Goal: Contribute content: Contribute content

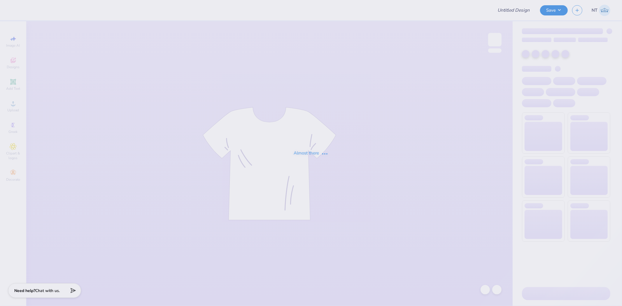
type input "FPA Fall 25 Shirts"
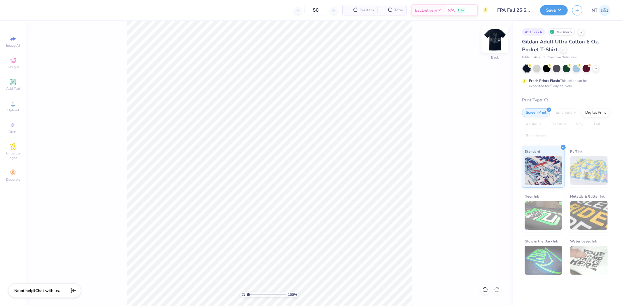
click at [496, 42] on img at bounding box center [494, 39] width 23 height 23
click at [421, 248] on div "100 % Front" at bounding box center [269, 163] width 486 height 285
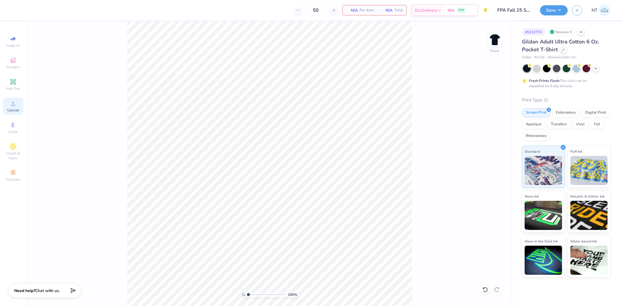
click at [18, 109] on span "Upload" at bounding box center [13, 110] width 12 height 5
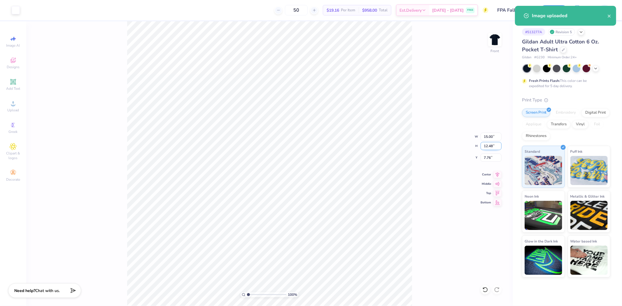
click at [488, 145] on input "12.48" at bounding box center [490, 146] width 21 height 8
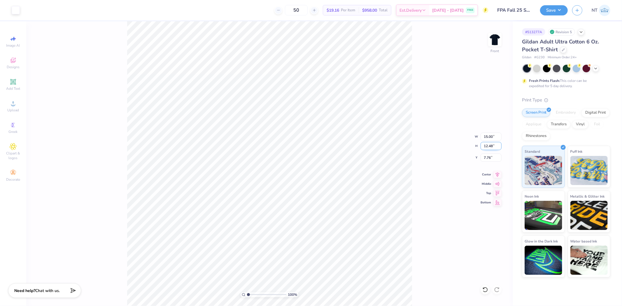
click at [488, 145] on input "12.48" at bounding box center [490, 146] width 21 height 8
type input "12.49"
click at [485, 158] on input "7.76" at bounding box center [490, 158] width 21 height 8
type input "3.00"
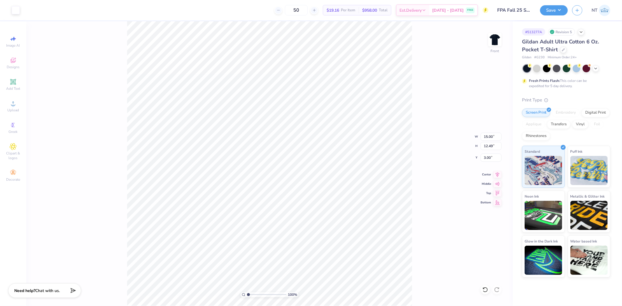
click at [445, 182] on div "100 % Front W 15.00 15.00 " H 12.49 12.49 " Y 3.00 3.00 " Center Middle Top Bot…" at bounding box center [269, 163] width 486 height 285
type input "1"
click at [482, 138] on input "15.00" at bounding box center [490, 137] width 21 height 8
type input "12.50"
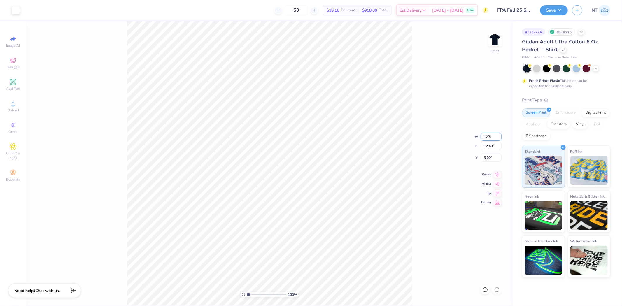
type input "10.41"
click at [485, 159] on input "4.04" at bounding box center [490, 158] width 21 height 8
type input "3.00"
click at [413, 166] on div "100 % Front W 12.50 12.50 " H 10.41 10.41 " Y 3.00 3.00 " Center Middle Top Bot…" at bounding box center [269, 163] width 486 height 285
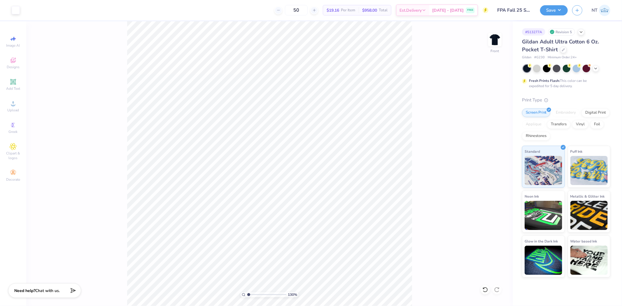
type input "1"
click at [502, 45] on img at bounding box center [494, 39] width 23 height 23
click at [11, 82] on icon at bounding box center [13, 82] width 4 height 4
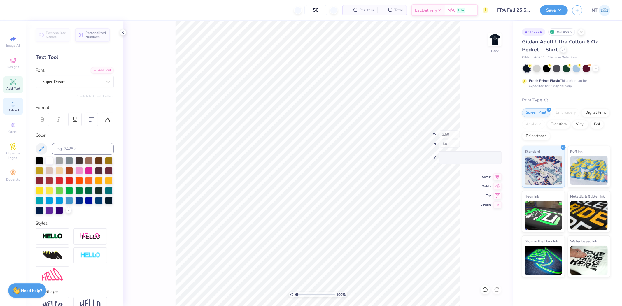
click at [15, 103] on icon at bounding box center [13, 103] width 7 height 7
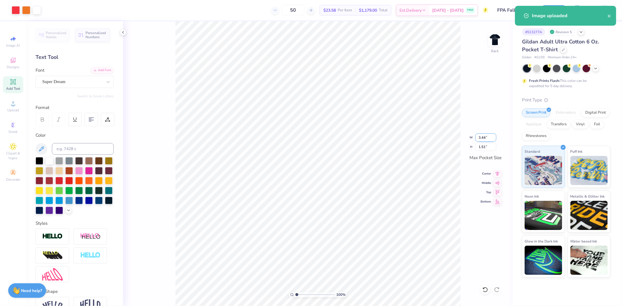
click at [481, 138] on input "3.44" at bounding box center [485, 137] width 21 height 8
type input "3.50"
type input "1.54"
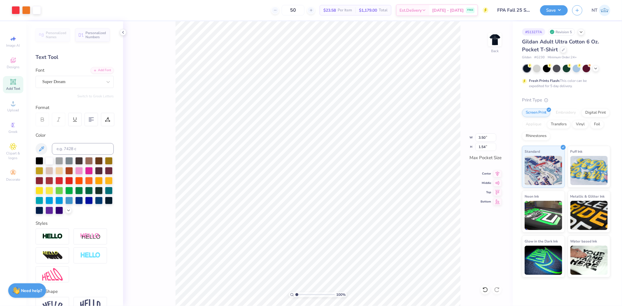
click at [493, 32] on div "100 % Back W 3.50 3.50 " H 1.54 1.54 " Max Pocket Size Center Middle Top Bottom" at bounding box center [317, 163] width 389 height 285
click at [499, 37] on img at bounding box center [494, 39] width 23 height 23
click at [495, 42] on img at bounding box center [494, 39] width 23 height 23
click at [466, 211] on div "174 % Back" at bounding box center [317, 163] width 389 height 285
type input "1"
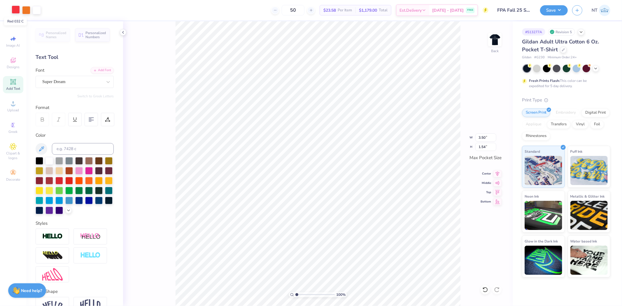
click at [13, 11] on div at bounding box center [16, 10] width 8 height 8
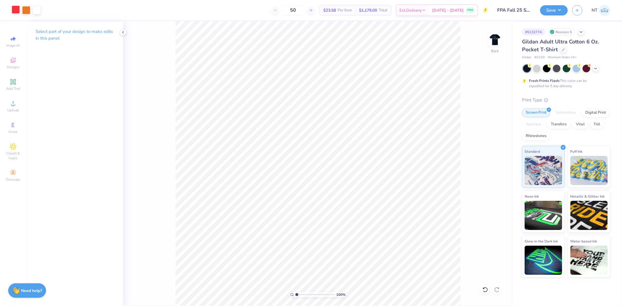
click at [17, 10] on div at bounding box center [16, 10] width 8 height 8
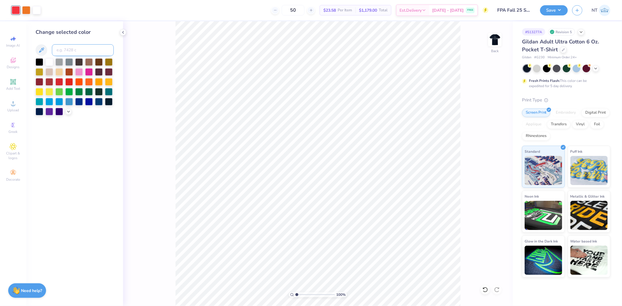
click at [69, 48] on input at bounding box center [83, 50] width 62 height 12
type input "208"
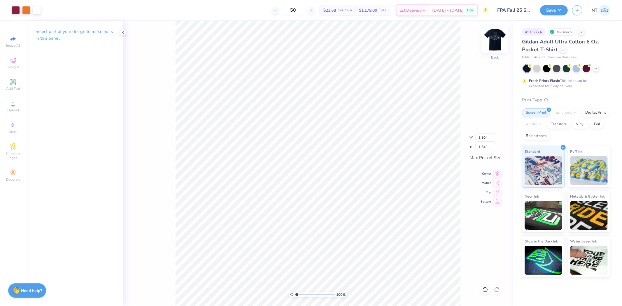
click at [495, 39] on img at bounding box center [494, 39] width 23 height 23
click at [496, 41] on img at bounding box center [494, 39] width 23 height 23
click at [557, 15] on div "Save" at bounding box center [554, 10] width 28 height 10
click at [548, 17] on div "Save NT" at bounding box center [581, 10] width 82 height 20
click at [553, 11] on button "Save" at bounding box center [554, 9] width 28 height 10
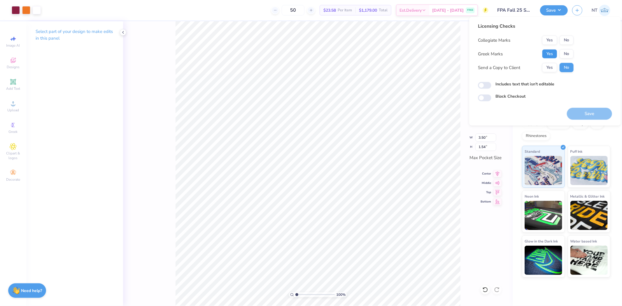
click at [552, 52] on button "Yes" at bounding box center [549, 53] width 15 height 9
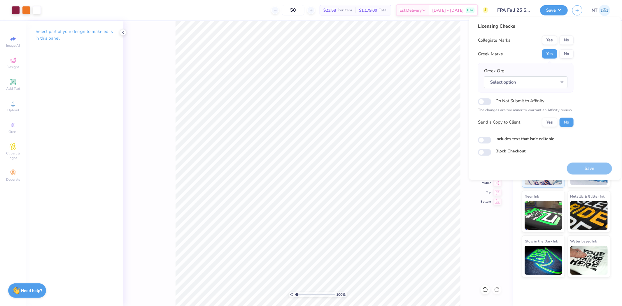
click at [574, 42] on div "Licensing Checks Collegiate Marks Yes No Greek Marks Yes No Greek Org Select op…" at bounding box center [545, 89] width 134 height 133
click at [565, 42] on button "No" at bounding box center [566, 40] width 14 height 9
click at [563, 56] on button "No" at bounding box center [566, 53] width 14 height 9
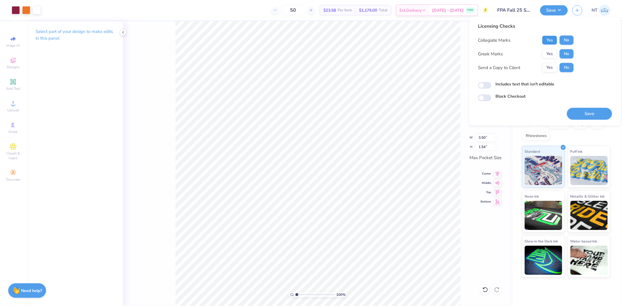
click at [555, 39] on button "Yes" at bounding box center [549, 40] width 15 height 9
click at [502, 80] on div "Licensing Checks Collegiate Marks Yes No Greek Marks Yes No Send a Copy to Clie…" at bounding box center [545, 62] width 134 height 79
click at [505, 83] on label "Includes text that isn't editable" at bounding box center [524, 84] width 59 height 6
click at [491, 83] on input "Includes text that isn't editable" at bounding box center [484, 85] width 13 height 7
checkbox input "true"
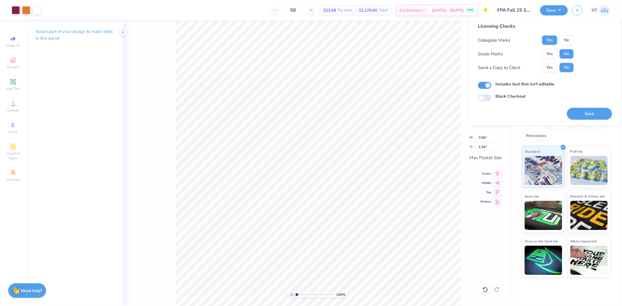
click at [594, 109] on button "Save" at bounding box center [589, 114] width 45 height 12
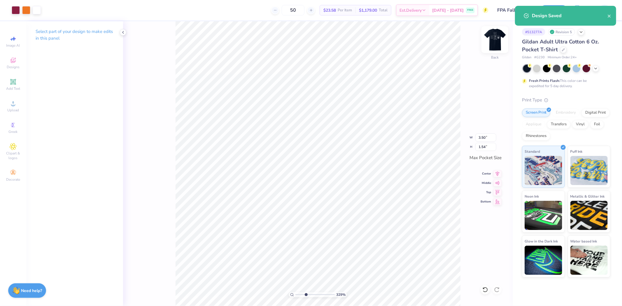
click at [488, 48] on div at bounding box center [494, 39] width 27 height 27
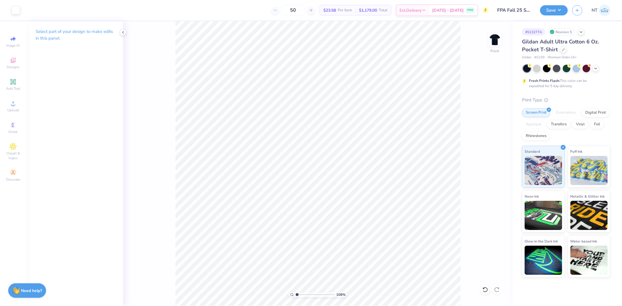
click at [462, 244] on div "108 % Front" at bounding box center [317, 163] width 389 height 285
click at [123, 32] on icon at bounding box center [123, 32] width 5 height 5
type input "1"
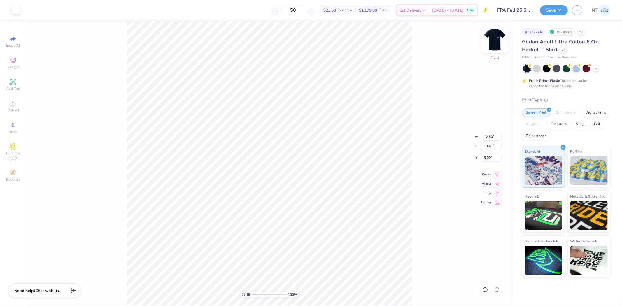
click at [492, 44] on img at bounding box center [494, 39] width 23 height 23
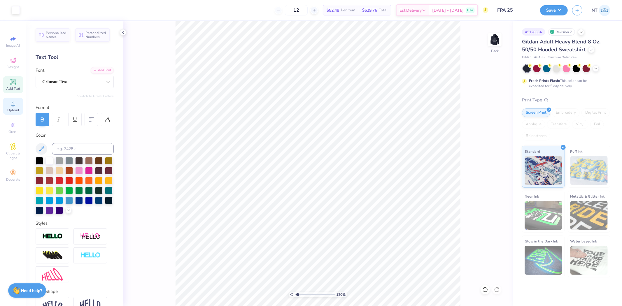
click at [21, 104] on div "Upload" at bounding box center [13, 106] width 20 height 17
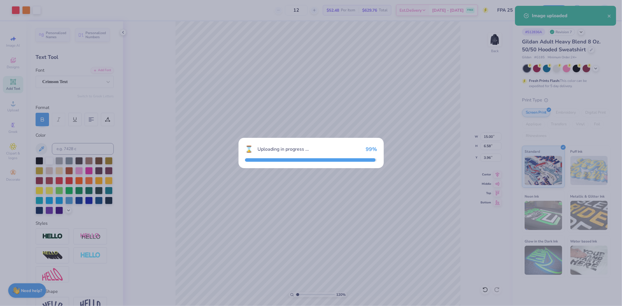
type input "1.20355278054301"
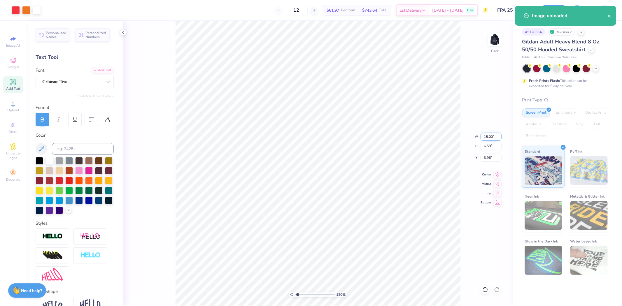
click at [490, 136] on input "15.00" at bounding box center [490, 137] width 21 height 8
type input "3.5"
type input "1.20355278054301"
type input "3.50"
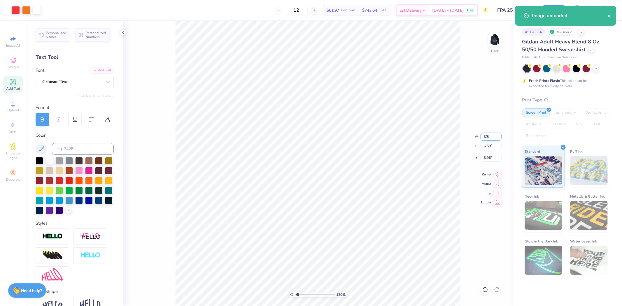
type input "1.54"
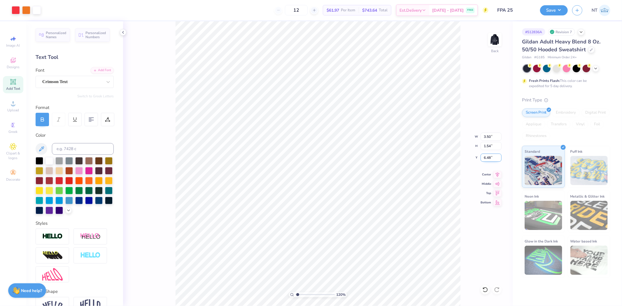
click at [490, 157] on input "6.48" at bounding box center [490, 158] width 21 height 8
click at [488, 156] on input "6.483" at bounding box center [490, 158] width 21 height 8
type input "3"
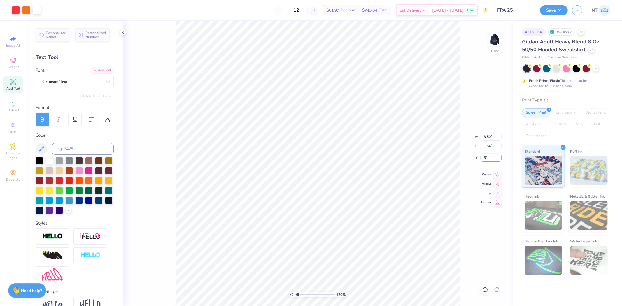
type input "1.20355278054301"
type input "3.00"
type input "2.09826609076066"
click at [488, 134] on input "4.42" at bounding box center [490, 137] width 21 height 8
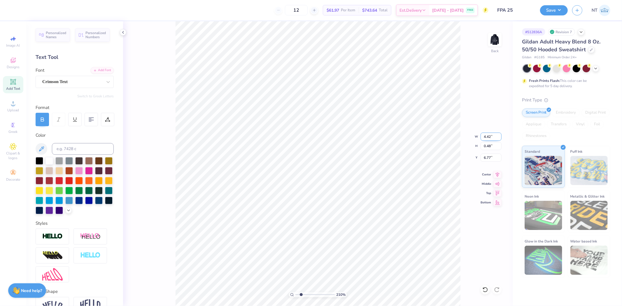
click at [488, 134] on input "4.42" at bounding box center [490, 137] width 21 height 8
type input "3.5"
type input "2.09826609076066"
type input "3.50"
type input "0.38"
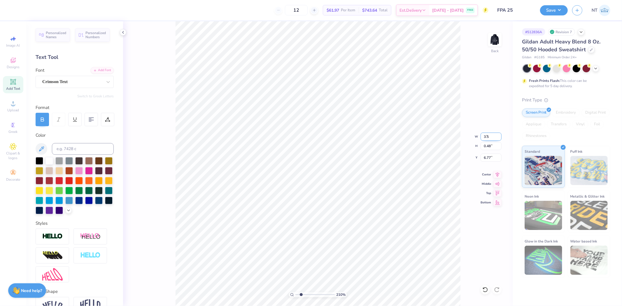
type input "6.82"
type input "3.03942088499281"
type input "5.25"
type input "3.03942088499281"
type input "4.76"
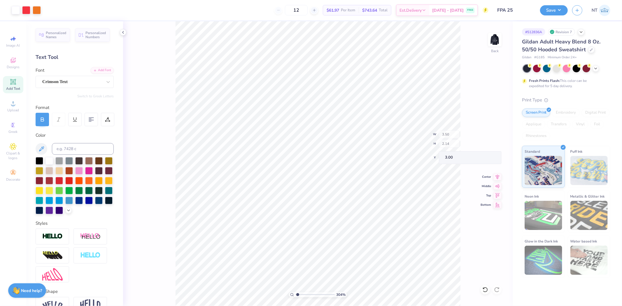
type input "1"
click at [497, 36] on img at bounding box center [494, 39] width 23 height 23
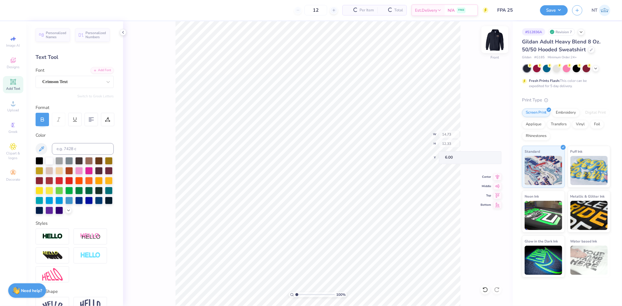
click at [499, 40] on img at bounding box center [494, 39] width 23 height 23
click at [23, 6] on div at bounding box center [26, 10] width 8 height 8
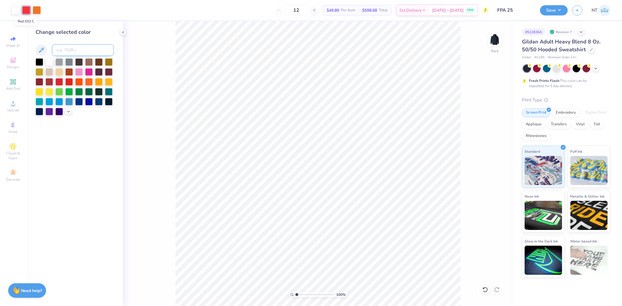
click at [65, 46] on input at bounding box center [83, 50] width 62 height 12
type input "208"
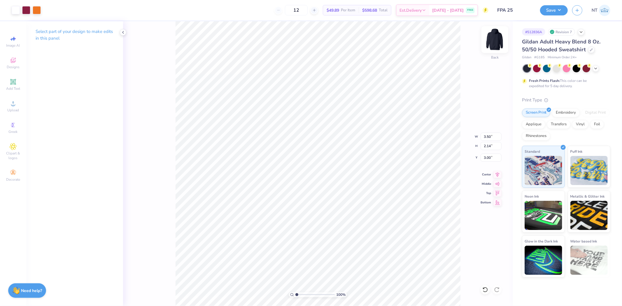
click at [495, 39] on img at bounding box center [494, 39] width 23 height 23
click at [7, 103] on div "Upload" at bounding box center [13, 106] width 20 height 17
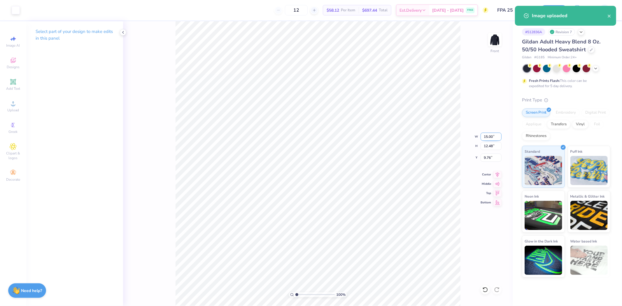
click at [481, 135] on input "15.00" at bounding box center [490, 137] width 21 height 8
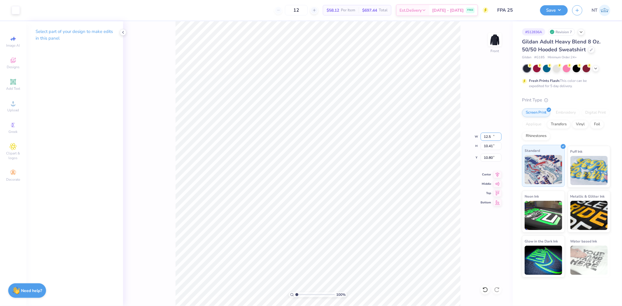
type input "12.50"
type input "10.41"
click at [488, 156] on input "10.80" at bounding box center [490, 158] width 21 height 8
type input "6.00"
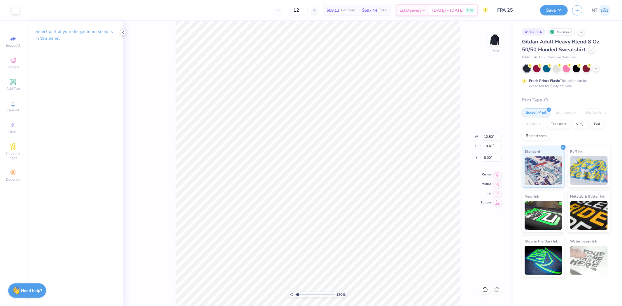
click at [122, 33] on icon at bounding box center [123, 32] width 5 height 5
click at [501, 38] on img at bounding box center [494, 39] width 23 height 23
click at [558, 6] on button "Save" at bounding box center [554, 9] width 28 height 10
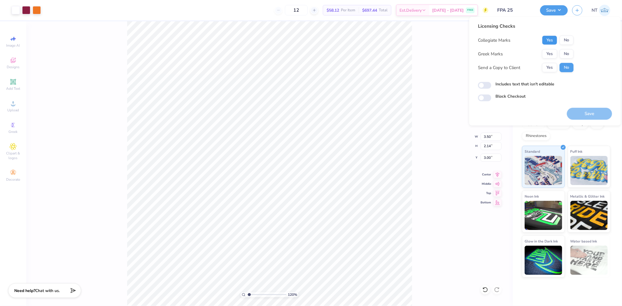
click at [548, 43] on button "Yes" at bounding box center [549, 40] width 15 height 9
click at [564, 54] on button "No" at bounding box center [566, 53] width 14 height 9
type input "1.20355278054301"
click at [499, 80] on div "Licensing Checks Collegiate Marks Yes No Greek Marks Yes No Send a Copy to Clie…" at bounding box center [545, 62] width 134 height 79
click at [504, 82] on label "Includes text that isn't editable" at bounding box center [524, 84] width 59 height 6
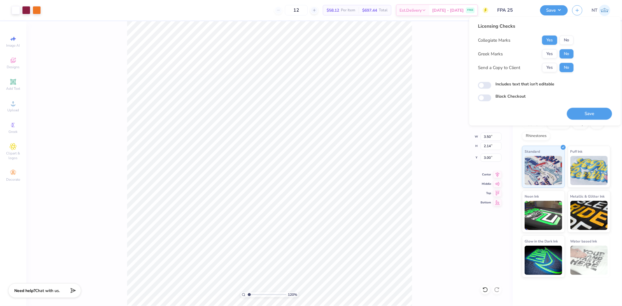
click at [491, 82] on input "Includes text that isn't editable" at bounding box center [484, 85] width 13 height 7
checkbox input "true"
click at [592, 112] on button "Save" at bounding box center [589, 114] width 45 height 12
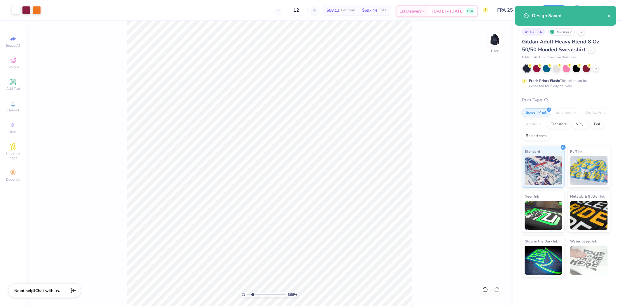
type input "1.74339349688841"
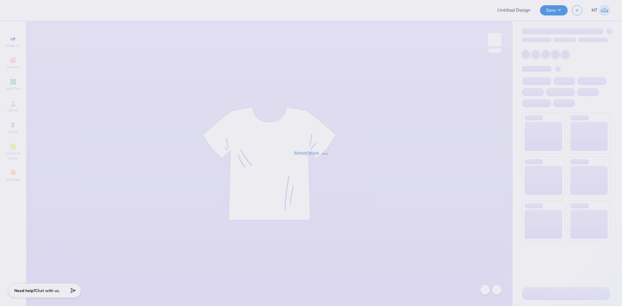
type input "FPA 25"
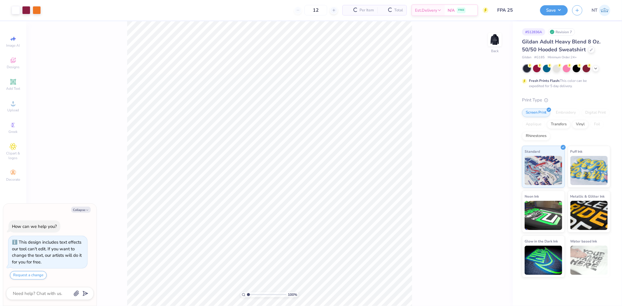
type textarea "x"
